Goal: Task Accomplishment & Management: Use online tool/utility

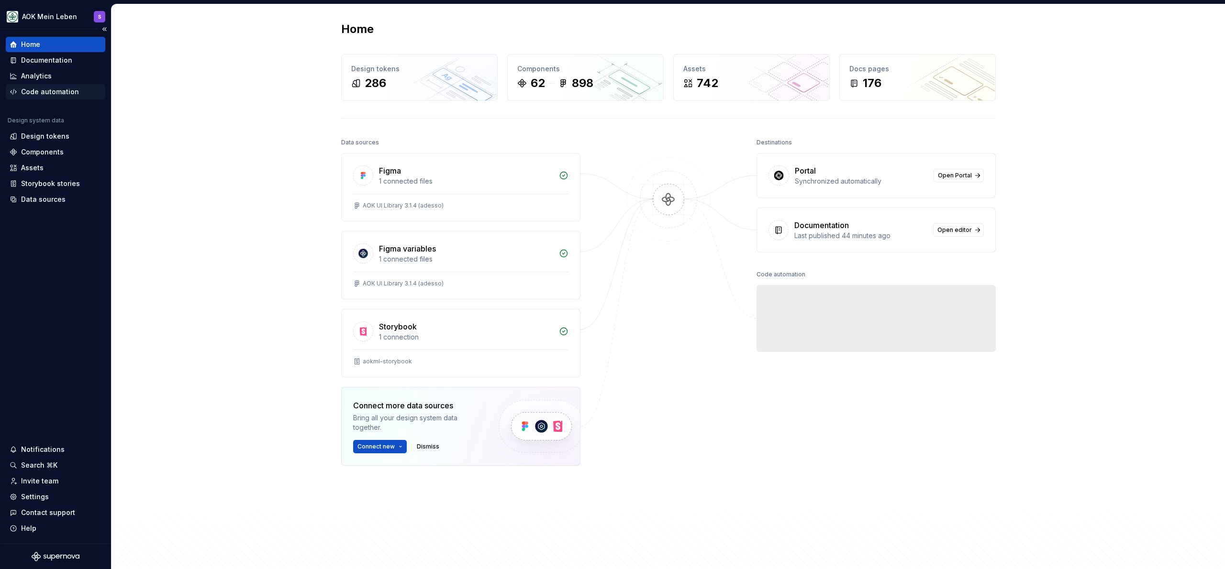
click at [31, 89] on div "Code automation" at bounding box center [50, 92] width 58 height 10
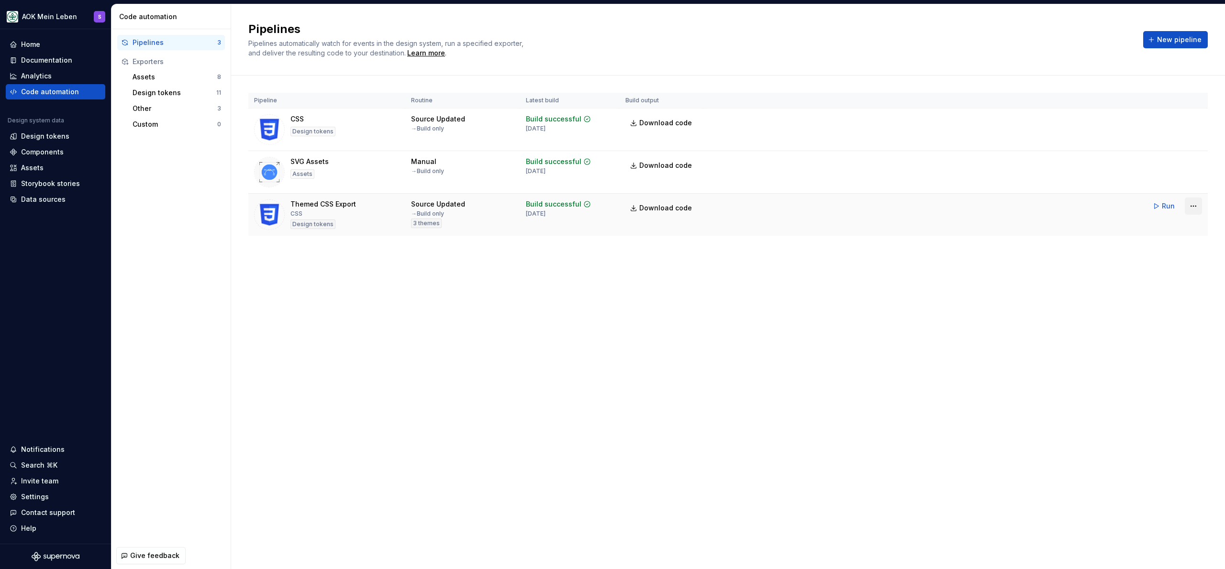
click at [1201, 205] on html "AOK Mein Leben S Home Documentation Analytics Code automation Design system dat…" at bounding box center [612, 284] width 1225 height 569
click at [1186, 226] on div "Edit pipeline" at bounding box center [1181, 227] width 82 height 10
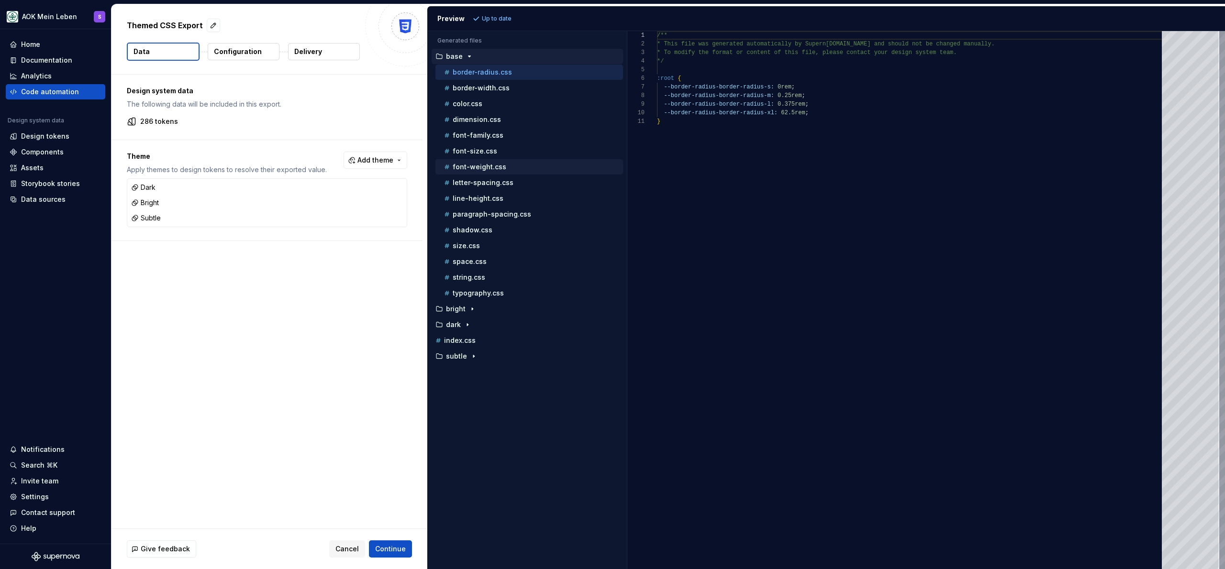
click at [483, 167] on p "font-weight.css" at bounding box center [480, 167] width 54 height 8
type textarea "**********"
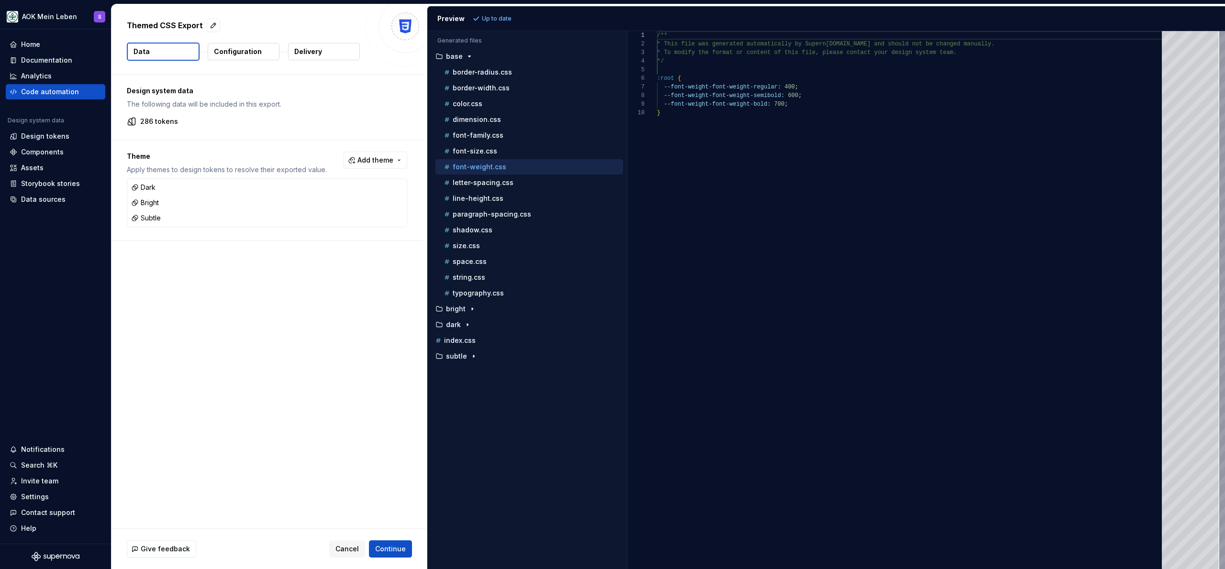
click at [283, 359] on div "Design system data The following data will be included in this export. 286 toke…" at bounding box center [269, 302] width 316 height 454
click at [45, 89] on div "Code automation" at bounding box center [50, 92] width 58 height 10
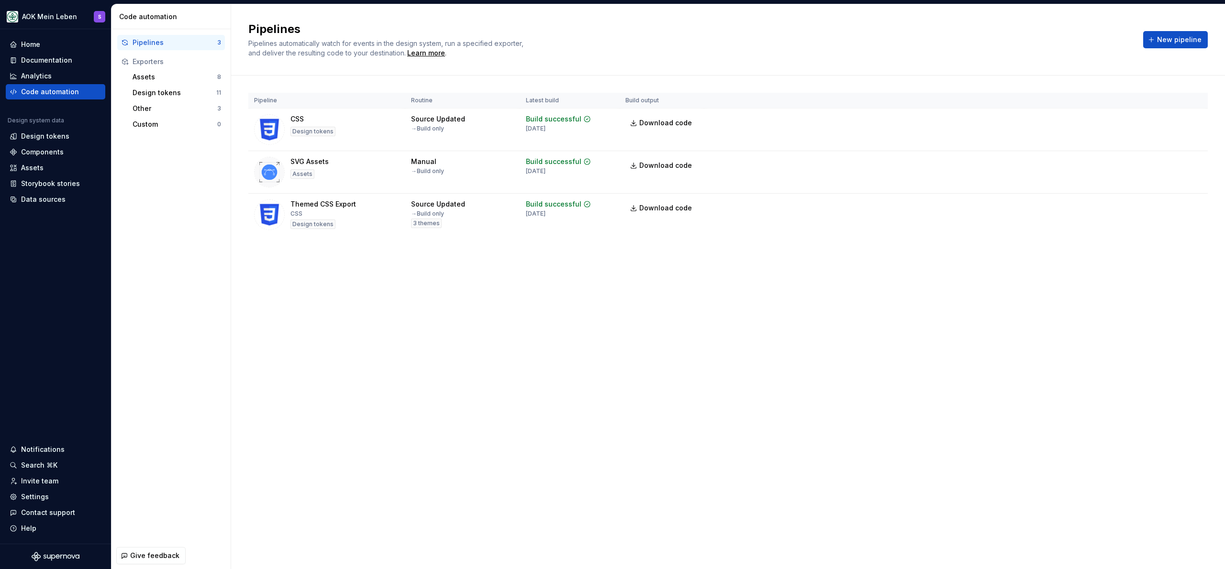
click at [487, 370] on div "Pipelines Pipelines automatically watch for events in the design system, run a …" at bounding box center [728, 286] width 994 height 565
click at [370, 417] on div "Pipelines Pipelines automatically watch for events in the design system, run a …" at bounding box center [728, 286] width 994 height 565
